Goal: Task Accomplishment & Management: Complete application form

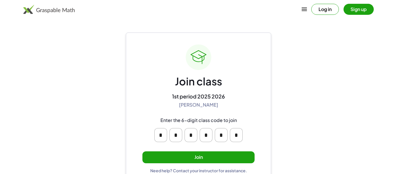
scroll to position [11, 0]
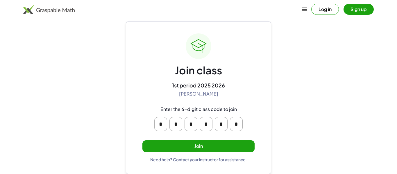
click at [161, 117] on input "*" at bounding box center [160, 124] width 13 height 14
click at [172, 141] on button "Join" at bounding box center [198, 146] width 112 height 12
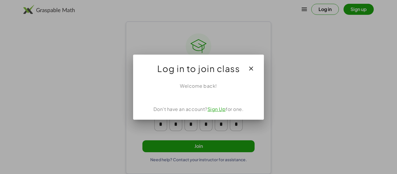
scroll to position [0, 0]
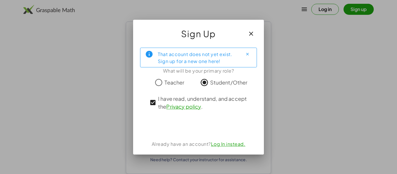
click at [248, 30] on icon "button" at bounding box center [250, 33] width 7 height 7
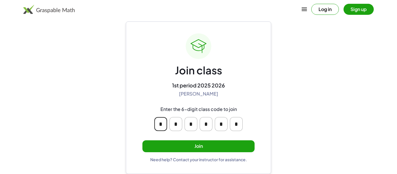
click at [164, 128] on input "*" at bounding box center [160, 124] width 13 height 14
click at [183, 149] on button "Join" at bounding box center [198, 146] width 112 height 12
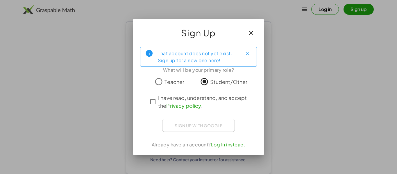
click at [206, 99] on span "I have read, understand, and accept the Privacy policy ." at bounding box center [203, 102] width 91 height 16
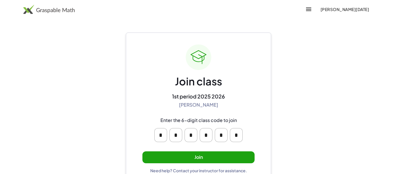
scroll to position [11, 0]
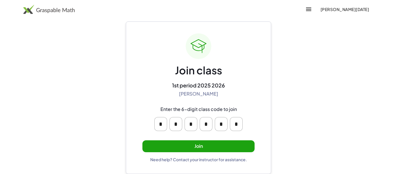
click at [339, 7] on button "[PERSON_NAME][DATE]" at bounding box center [344, 9] width 58 height 10
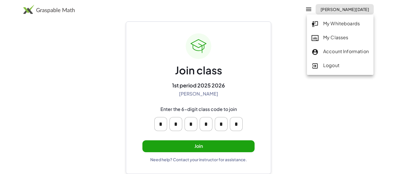
click at [329, 35] on div "My Classes" at bounding box center [339, 38] width 57 height 8
